Goal: Find specific page/section: Find specific page/section

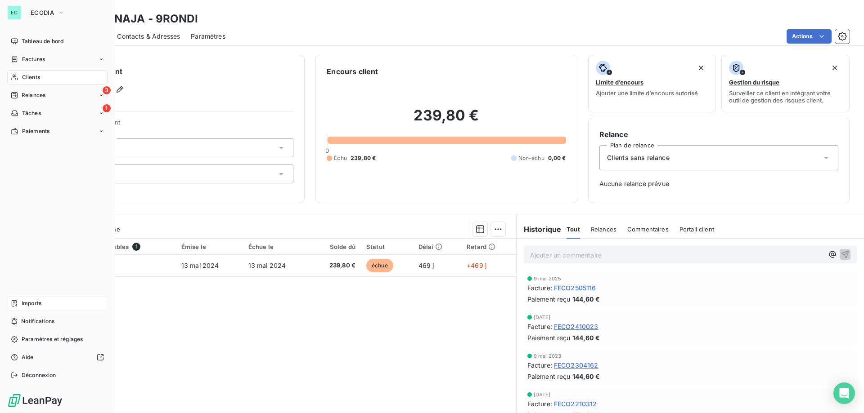
click at [39, 300] on span "Imports" at bounding box center [32, 304] width 20 height 8
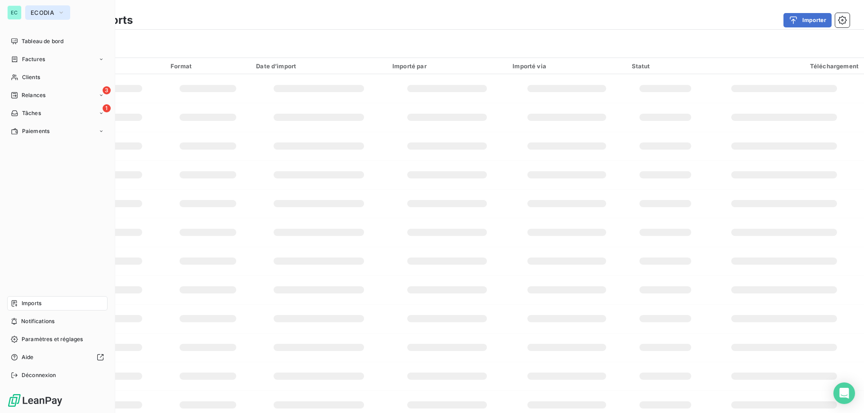
click at [29, 17] on button "ECODIA" at bounding box center [47, 12] width 45 height 14
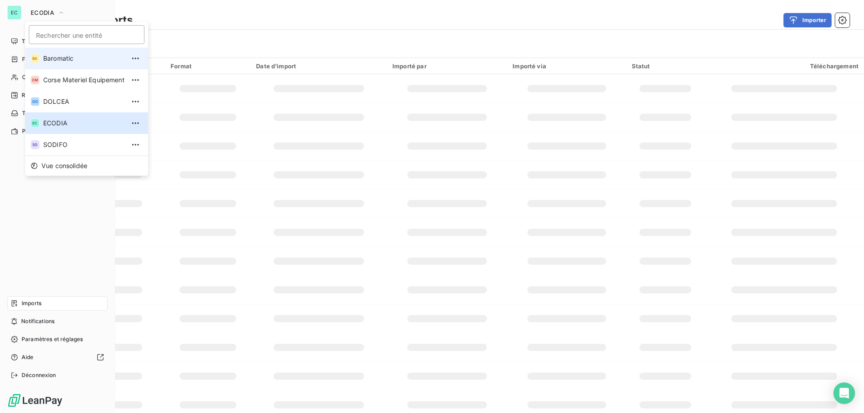
click at [54, 57] on span "Baromatic" at bounding box center [83, 58] width 81 height 9
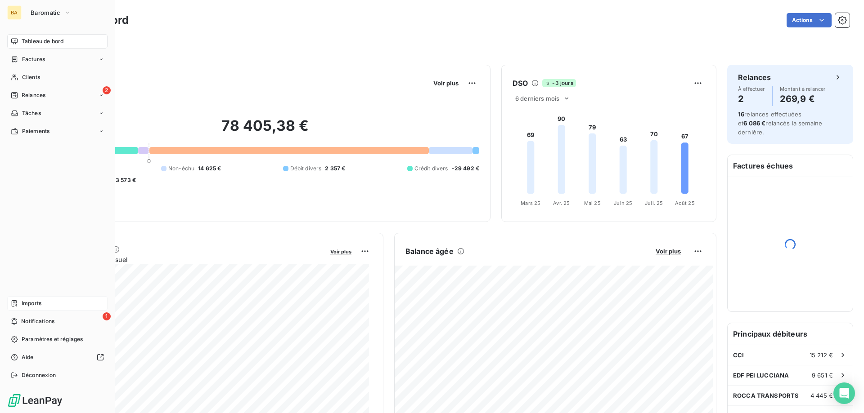
click at [36, 300] on span "Imports" at bounding box center [32, 304] width 20 height 8
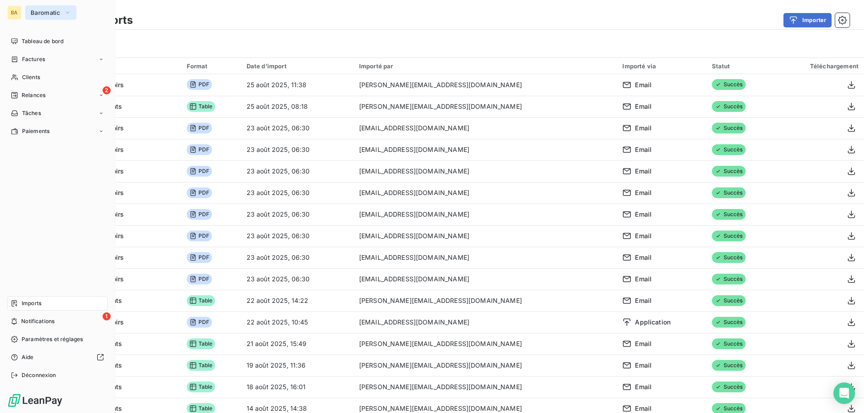
click at [56, 10] on span "Baromatic" at bounding box center [46, 12] width 30 height 7
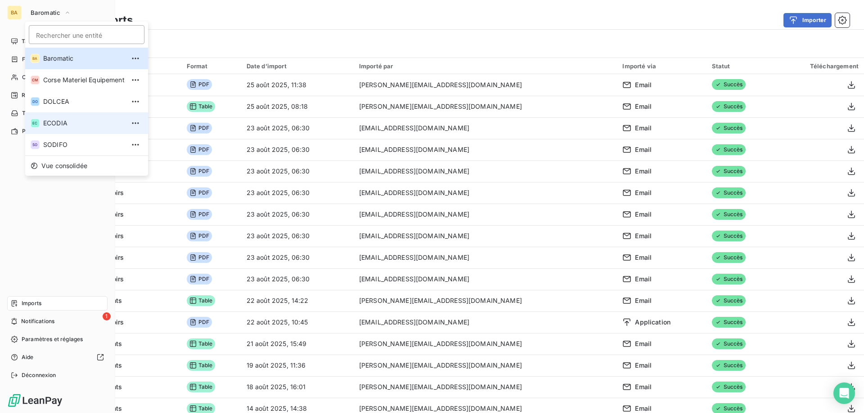
click at [62, 128] on li "EC ECODIA" at bounding box center [86, 123] width 123 height 22
